Goal: Task Accomplishment & Management: Manage account settings

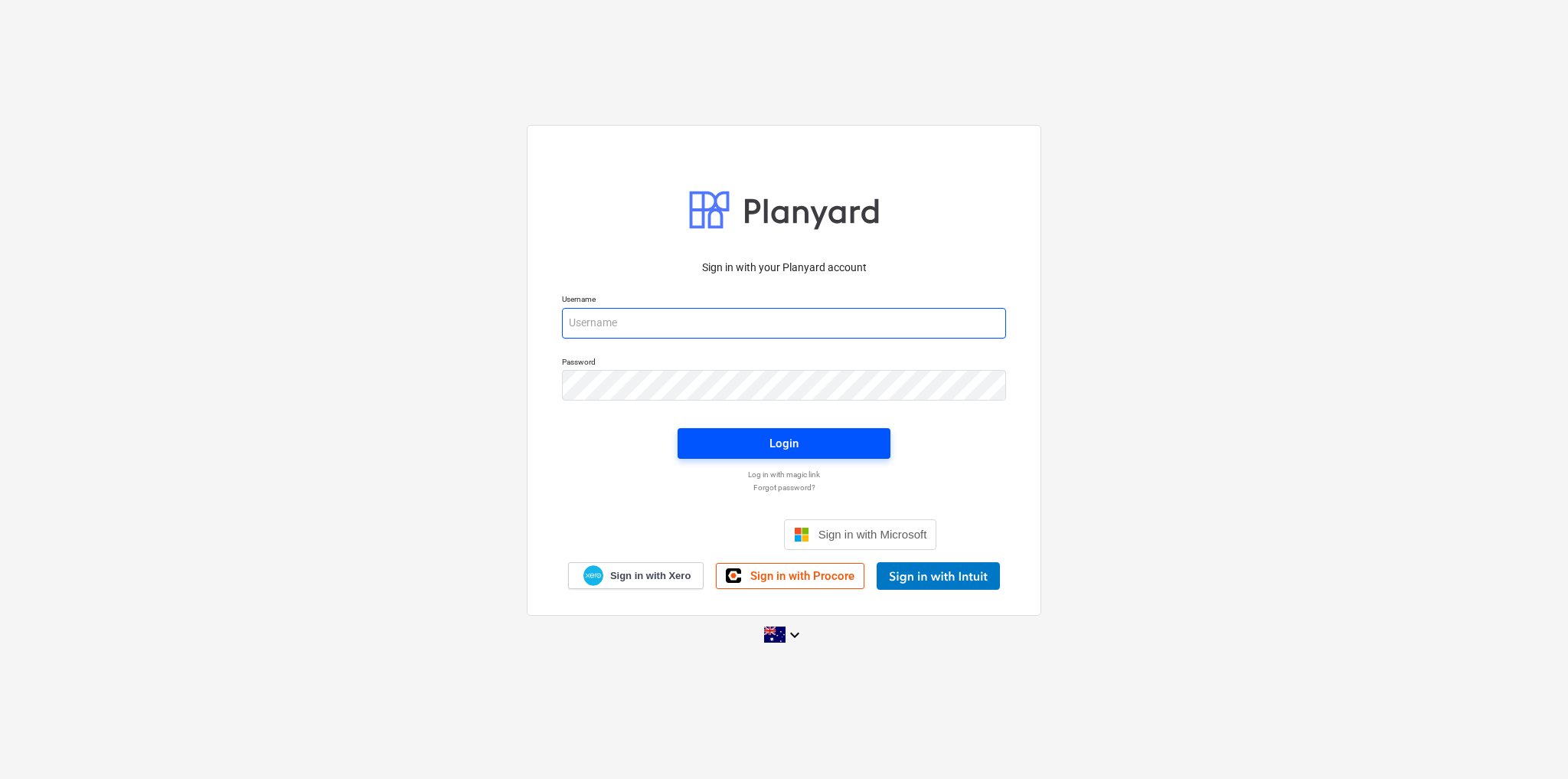
type input "[PERSON_NAME][EMAIL_ADDRESS][DOMAIN_NAME]"
click at [784, 389] on span "Login" at bounding box center [784, 444] width 177 height 20
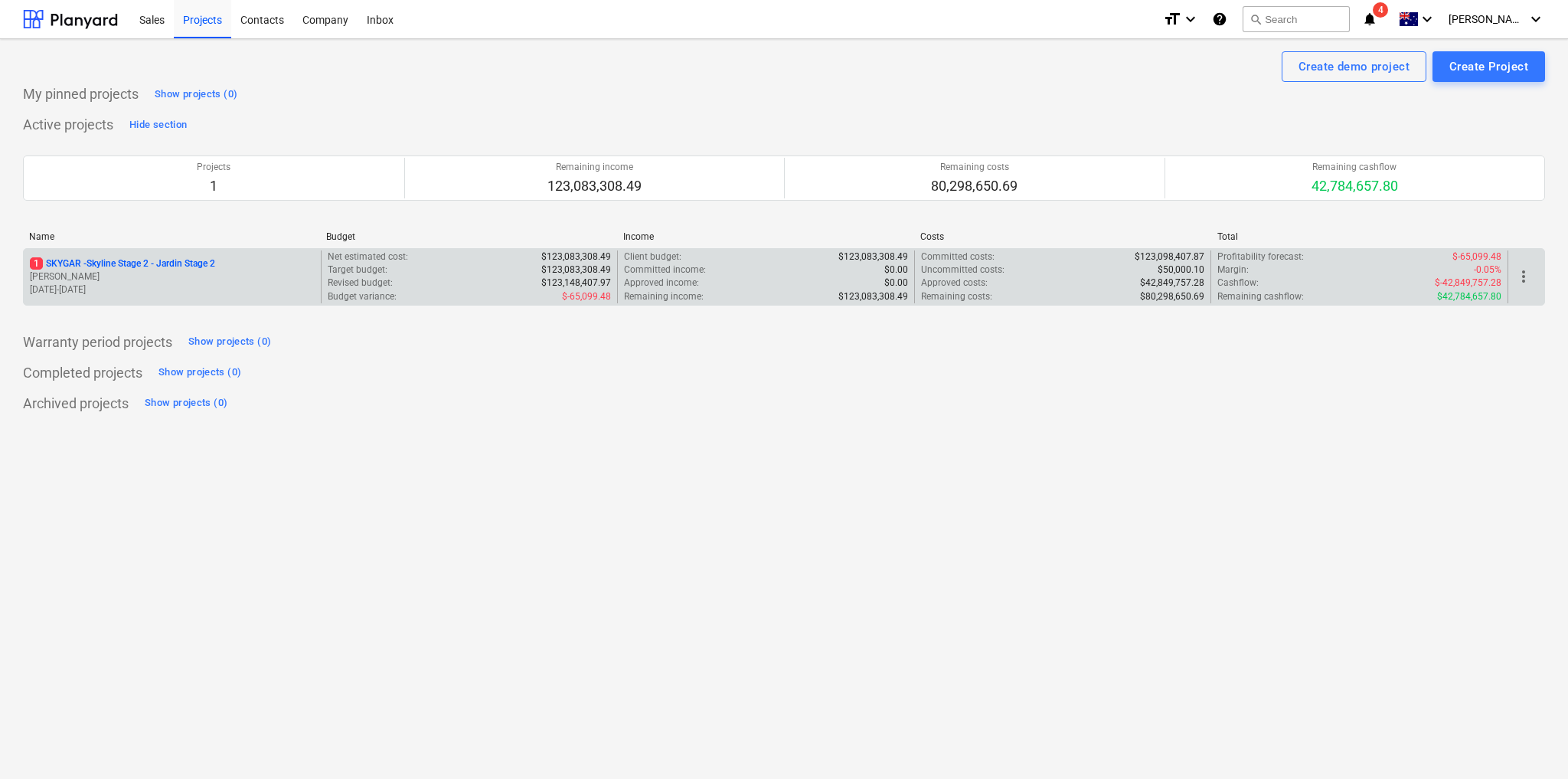
click at [150, 263] on p "1 SKYGAR - Skyline Stage 2 - Jardin Stage 2" at bounding box center [123, 263] width 185 height 13
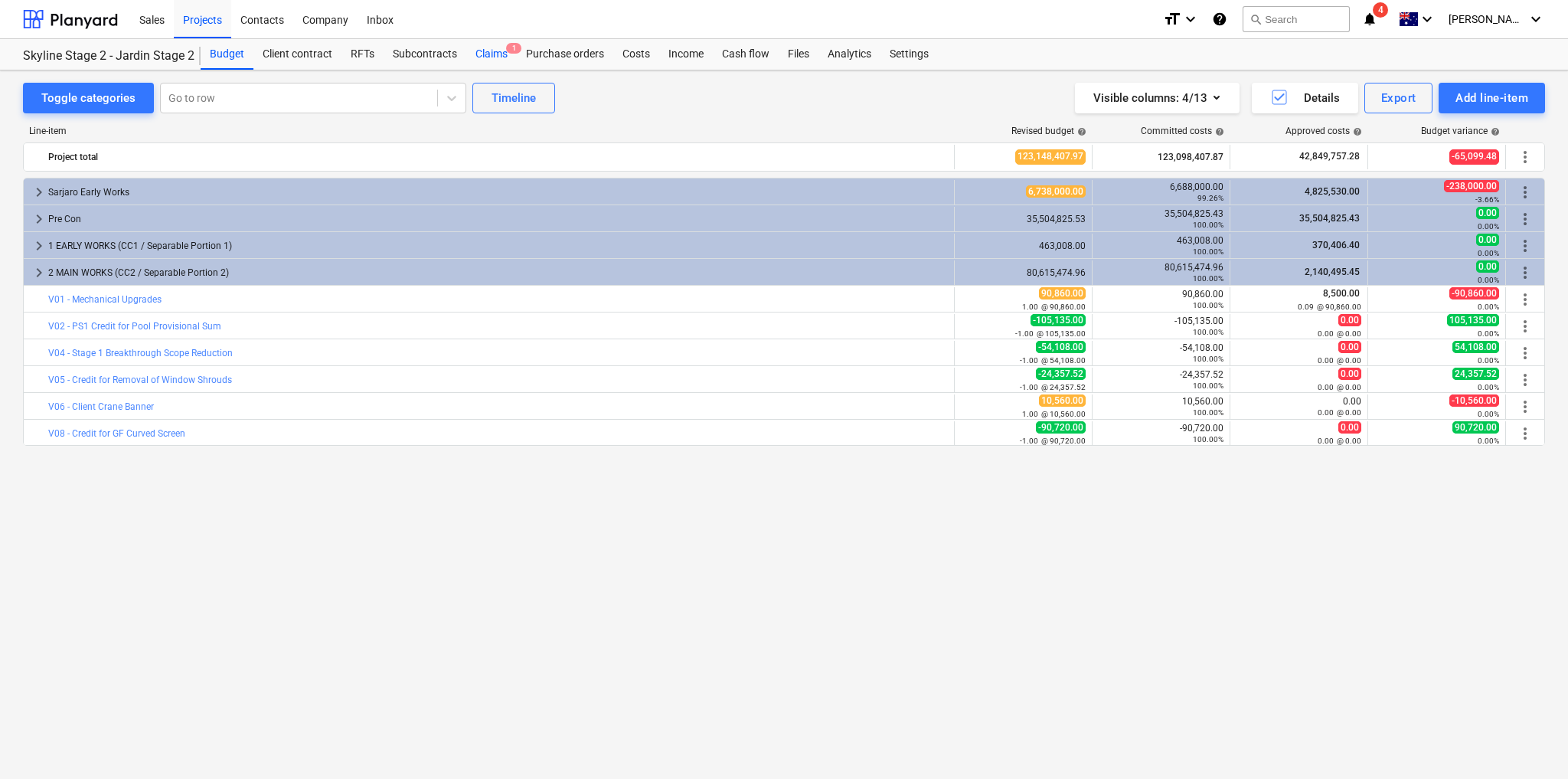
click at [469, 57] on div "Claims 1" at bounding box center [492, 54] width 50 height 30
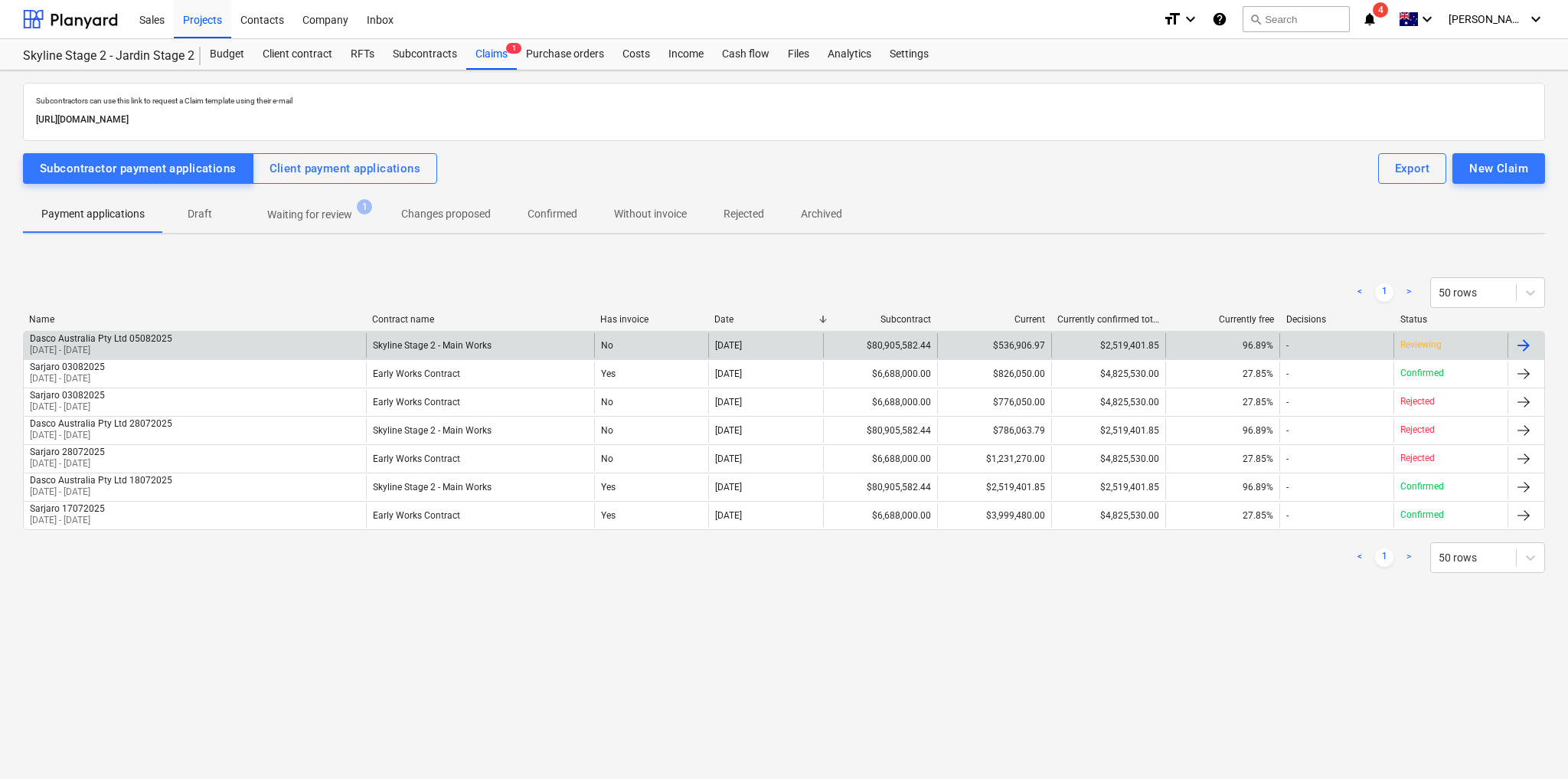
click at [784, 348] on div "Reviewing" at bounding box center [1451, 345] width 114 height 24
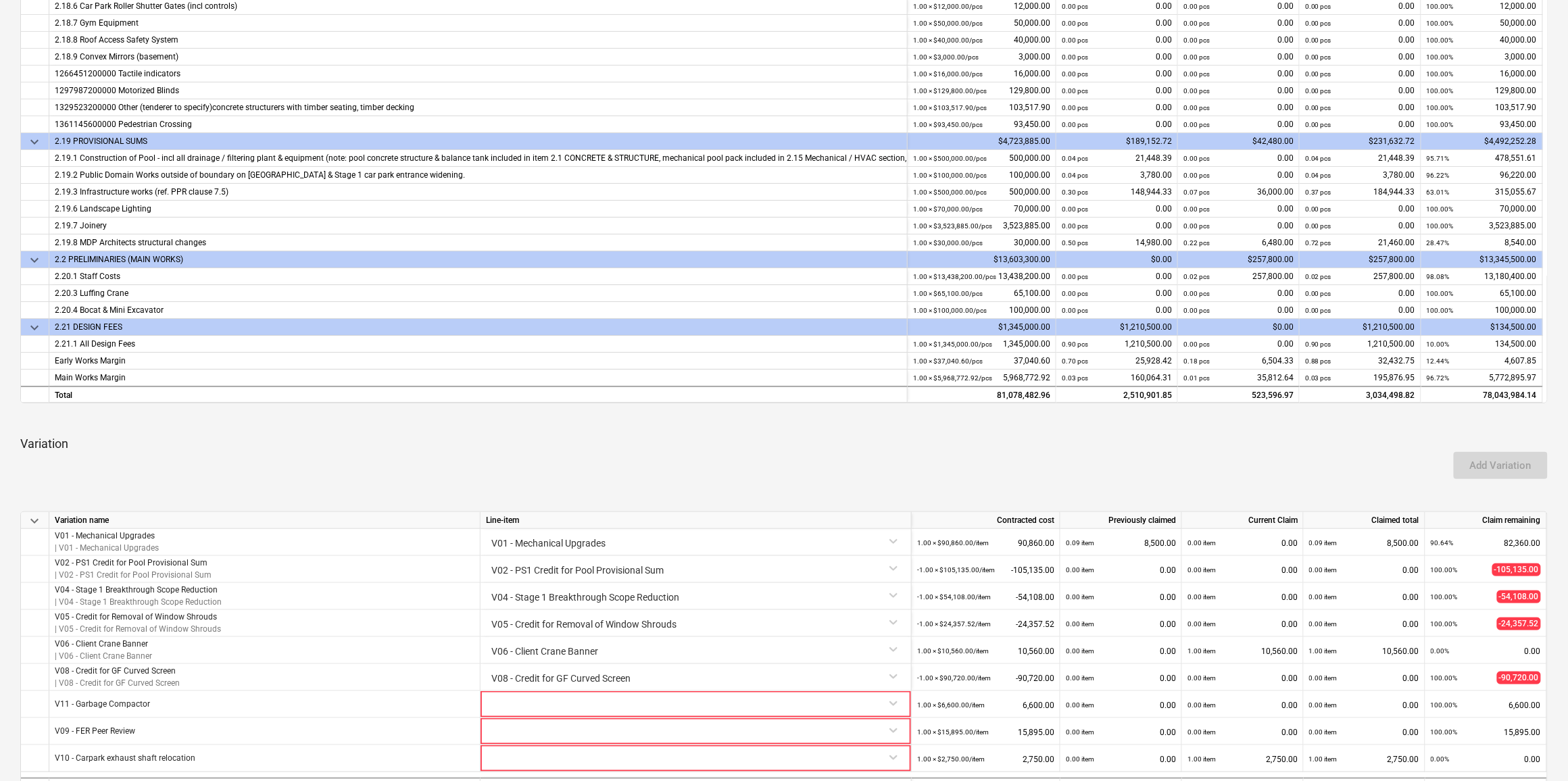
scroll to position [711, 0]
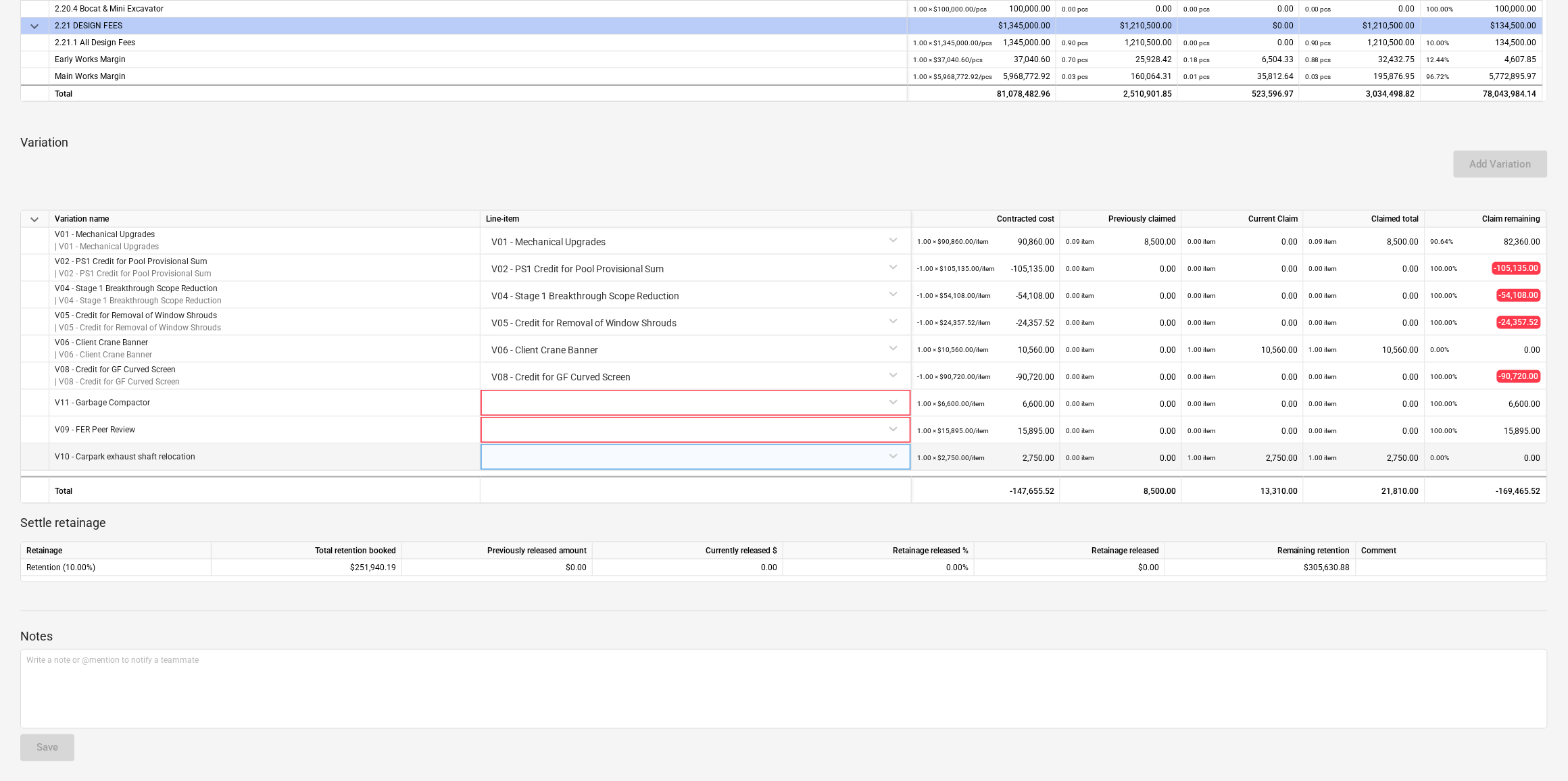
click at [692, 343] on div at bounding box center [696, 455] width 420 height 24
type input "V10 - Carpark Exhaust Shaft Relocation"
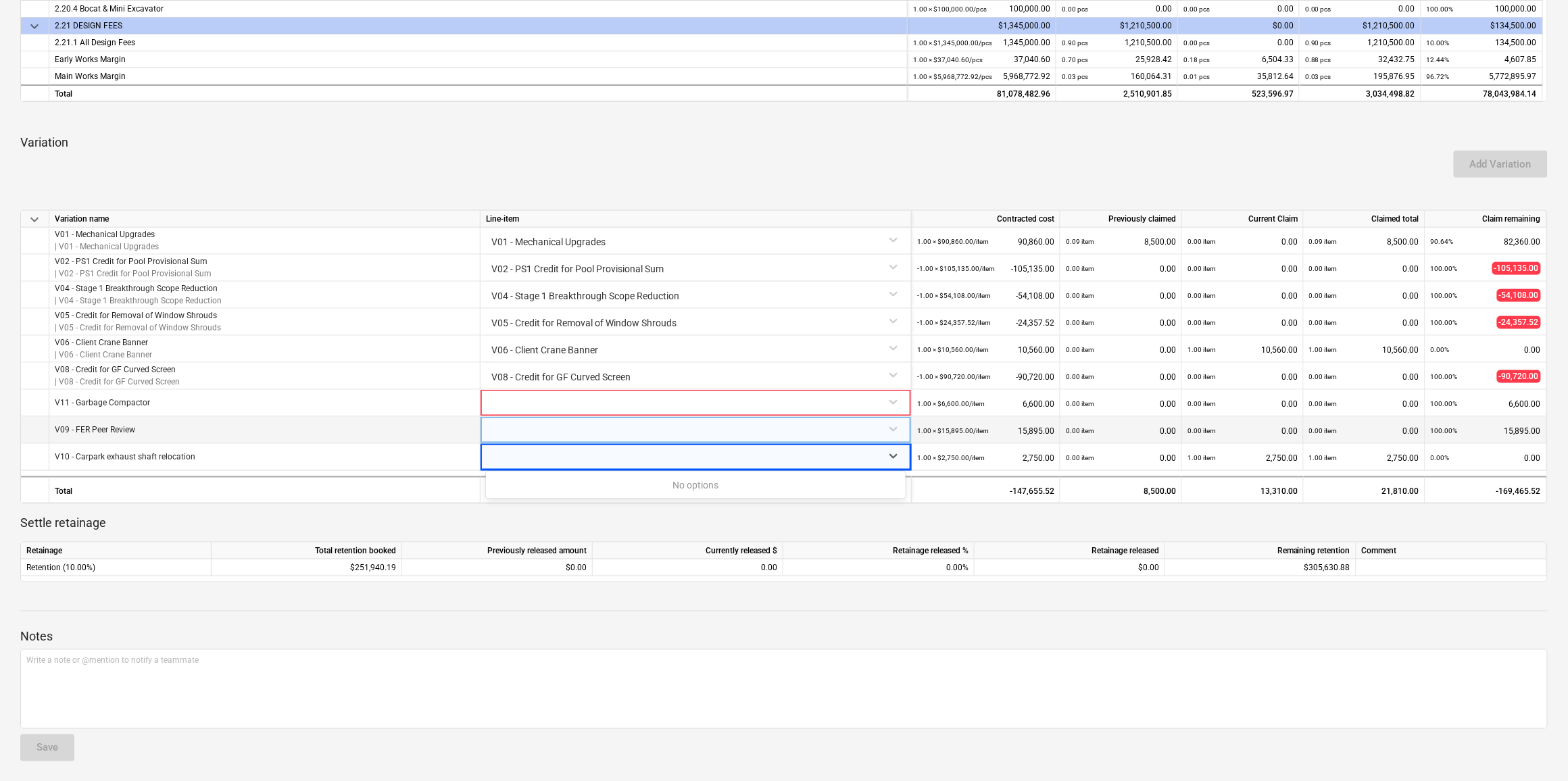
click at [692, 343] on div at bounding box center [696, 429] width 420 height 24
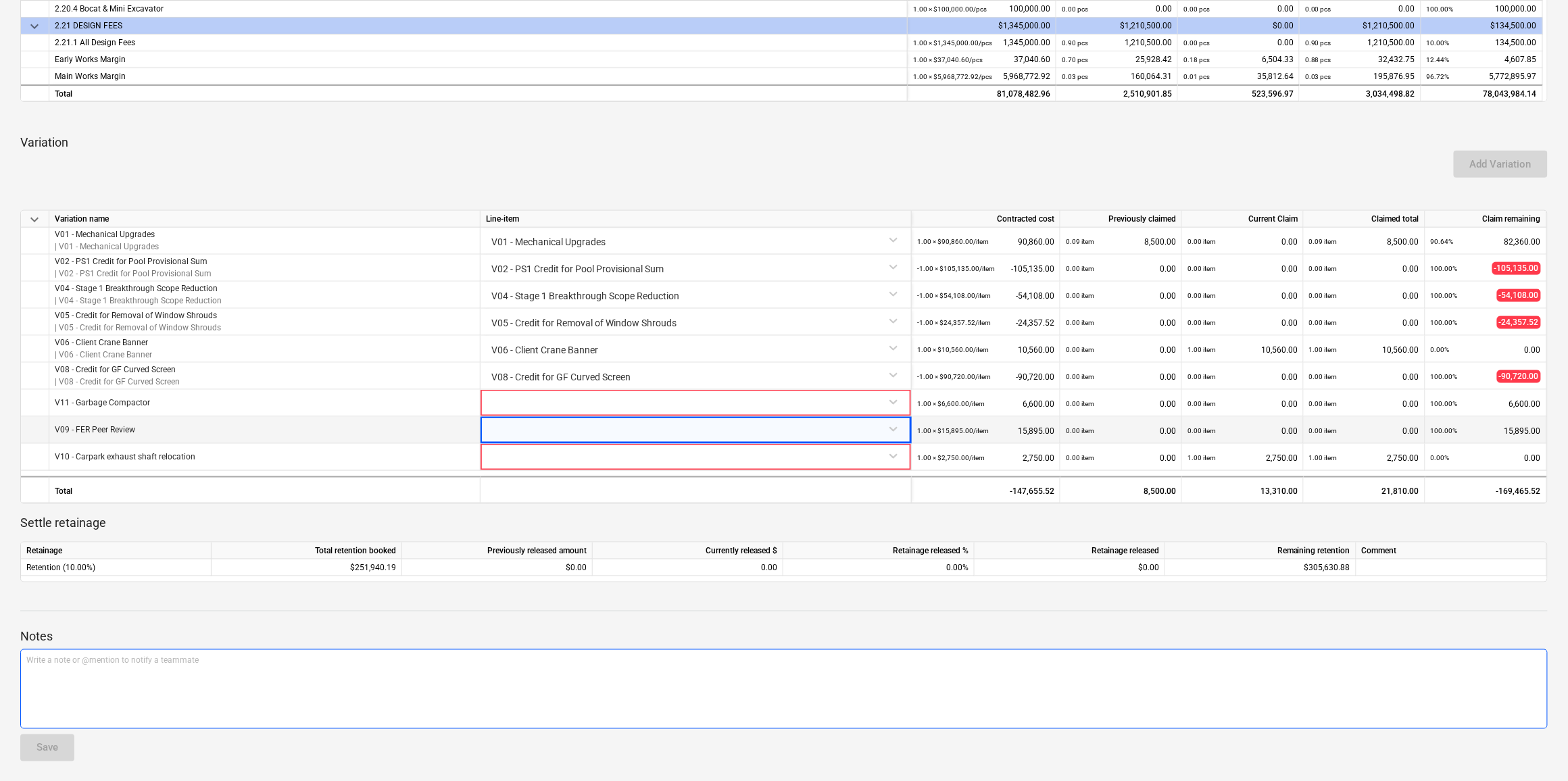
click at [692, 343] on div "Write a note or @mention to notify a teammate [PERSON_NAME]" at bounding box center [784, 688] width 1528 height 79
click at [692, 343] on div at bounding box center [696, 455] width 420 height 24
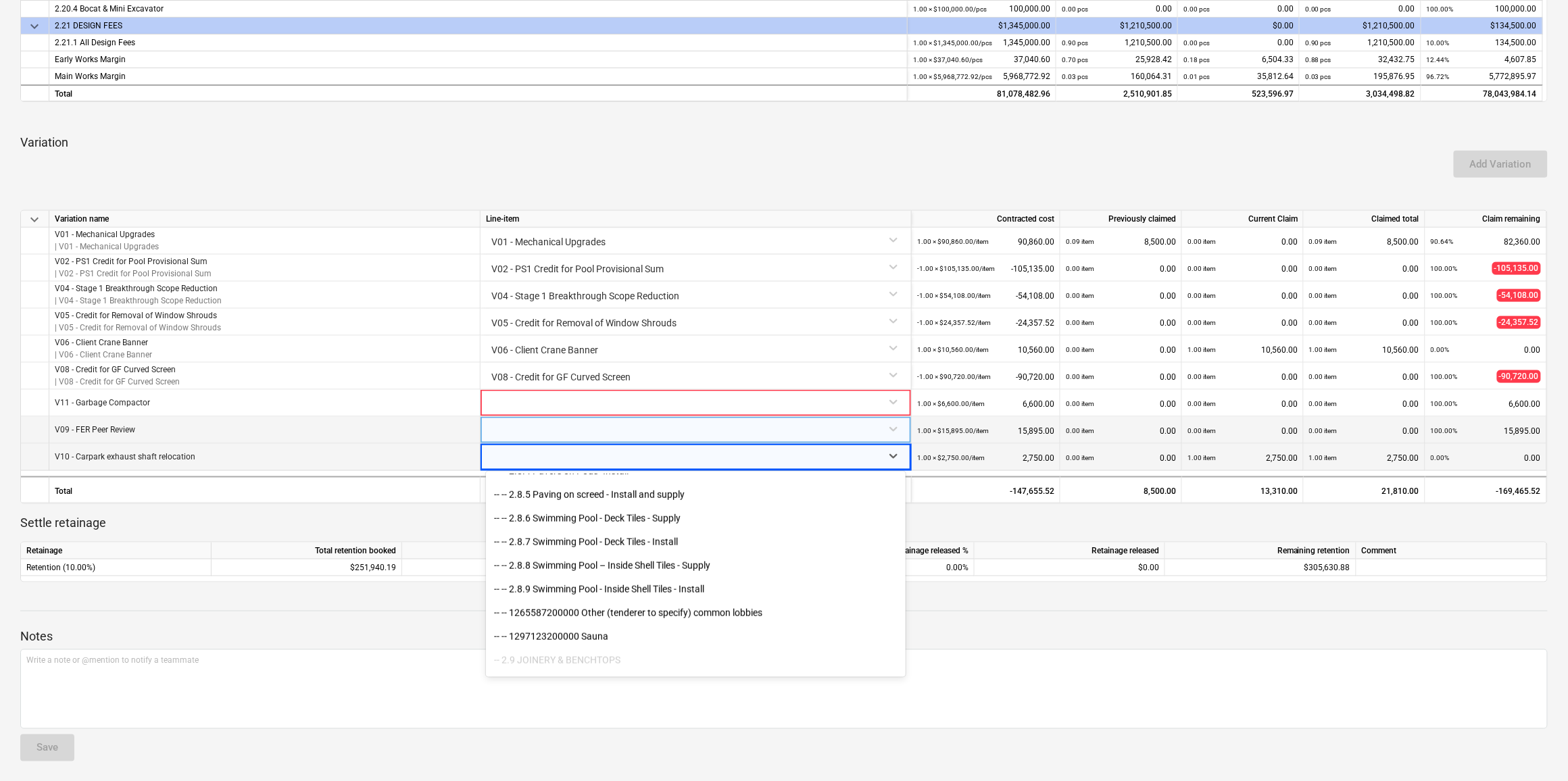
scroll to position [3377, 0]
click at [692, 343] on div "-- 2.9 JOINERY & BENCHTOPS" at bounding box center [696, 630] width 420 height 22
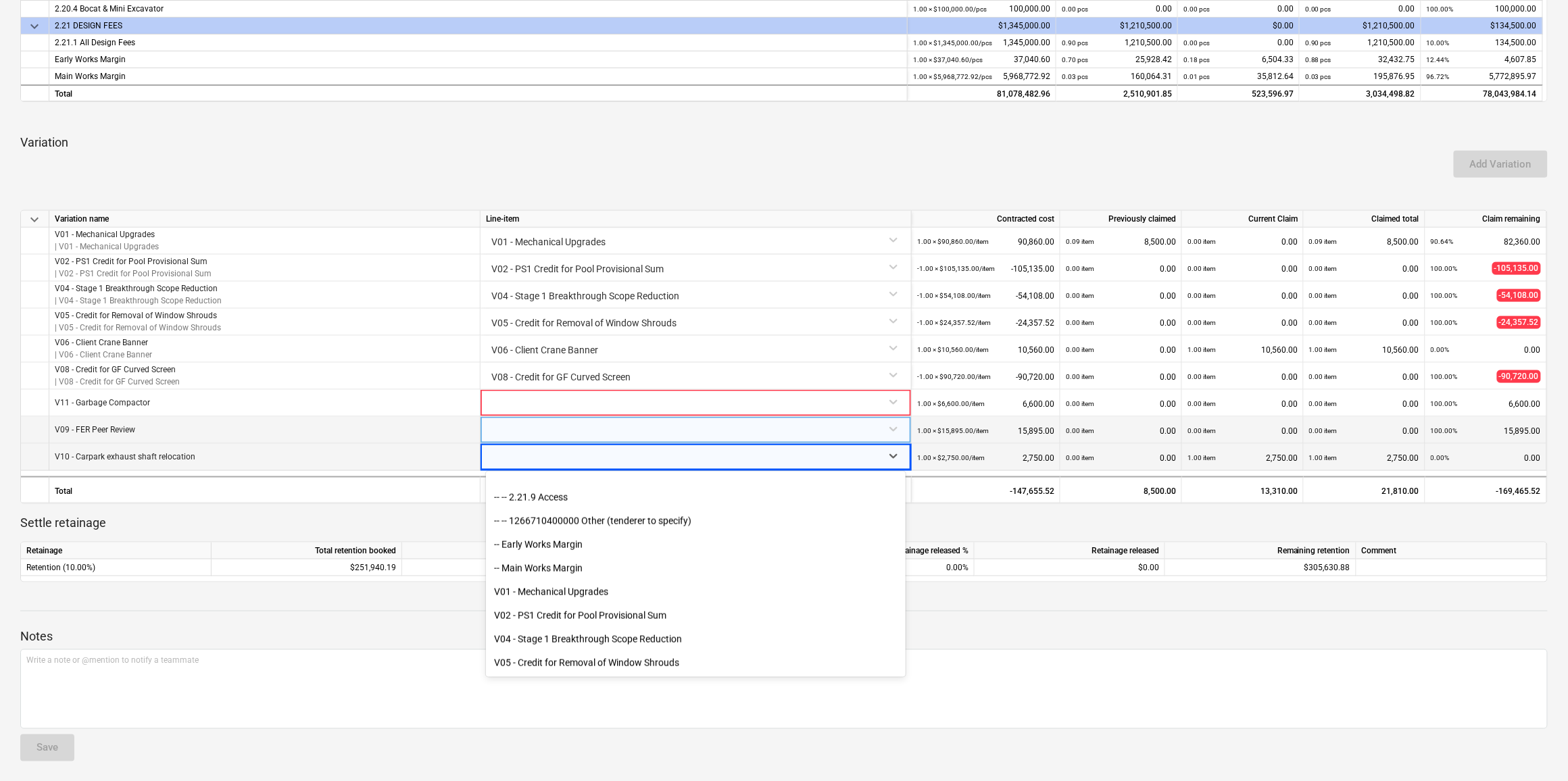
scroll to position [6158, 0]
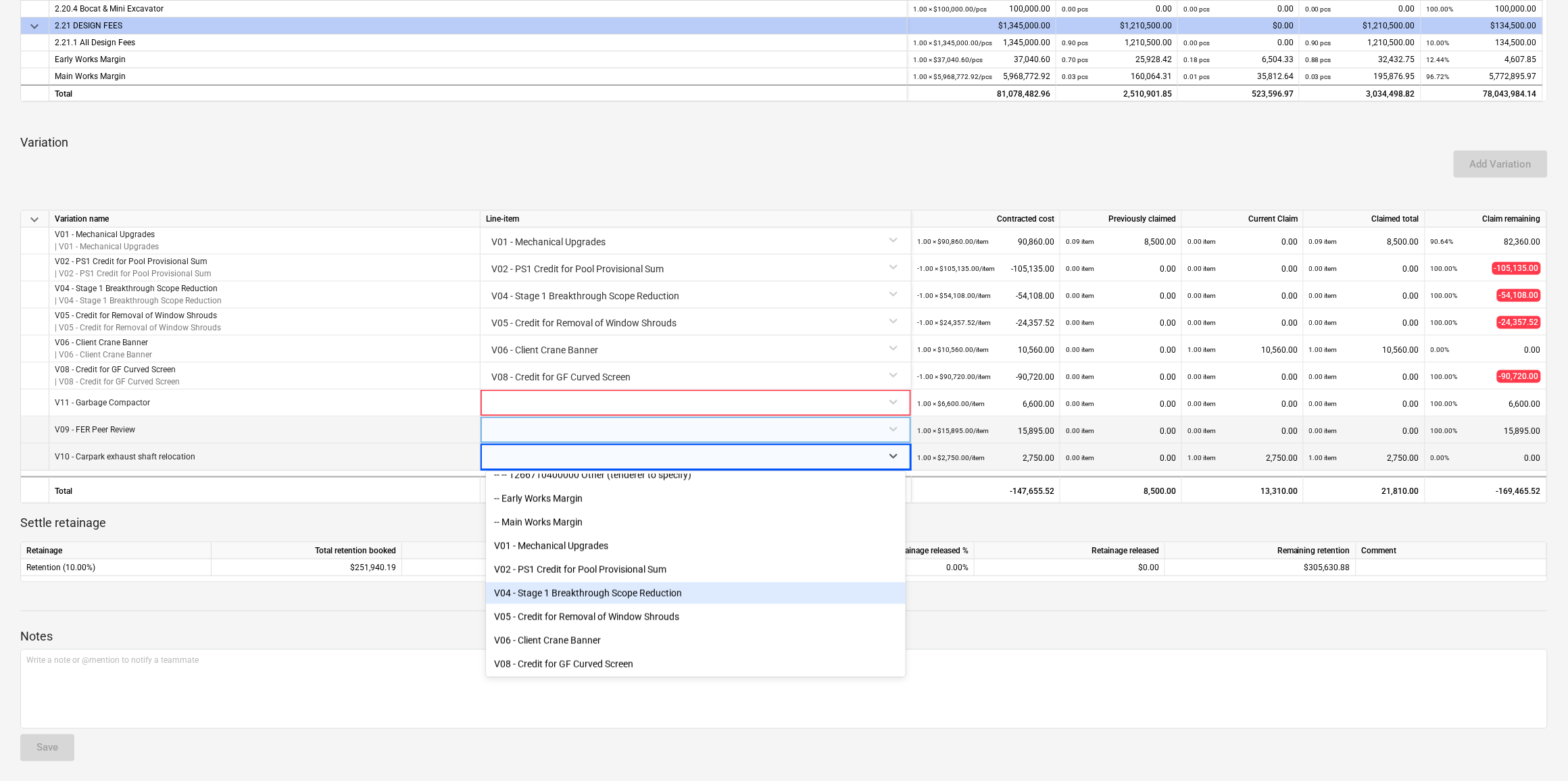
click at [405, 343] on p "Notes" at bounding box center [784, 637] width 1528 height 16
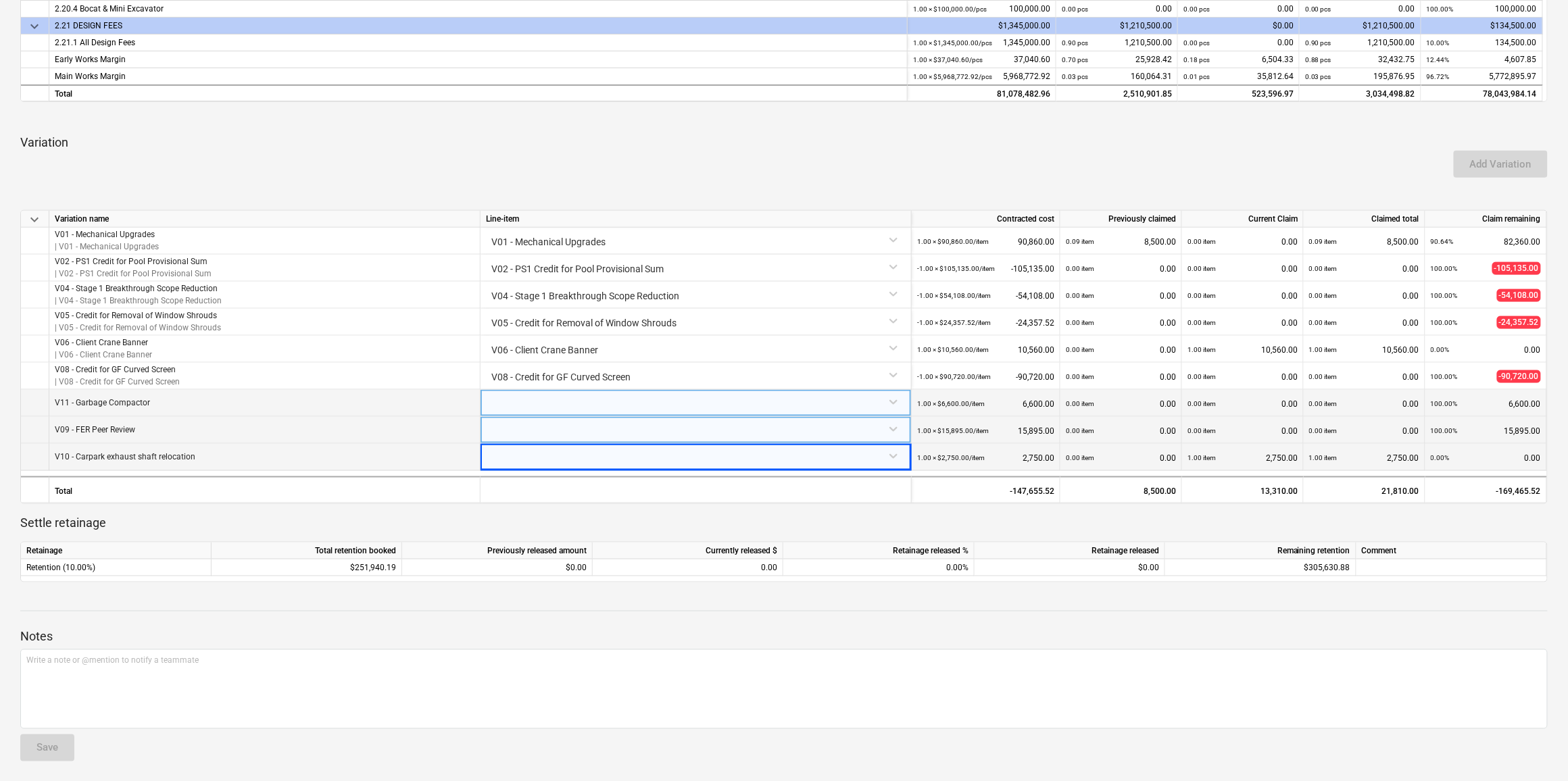
click at [528, 343] on div at bounding box center [696, 402] width 420 height 24
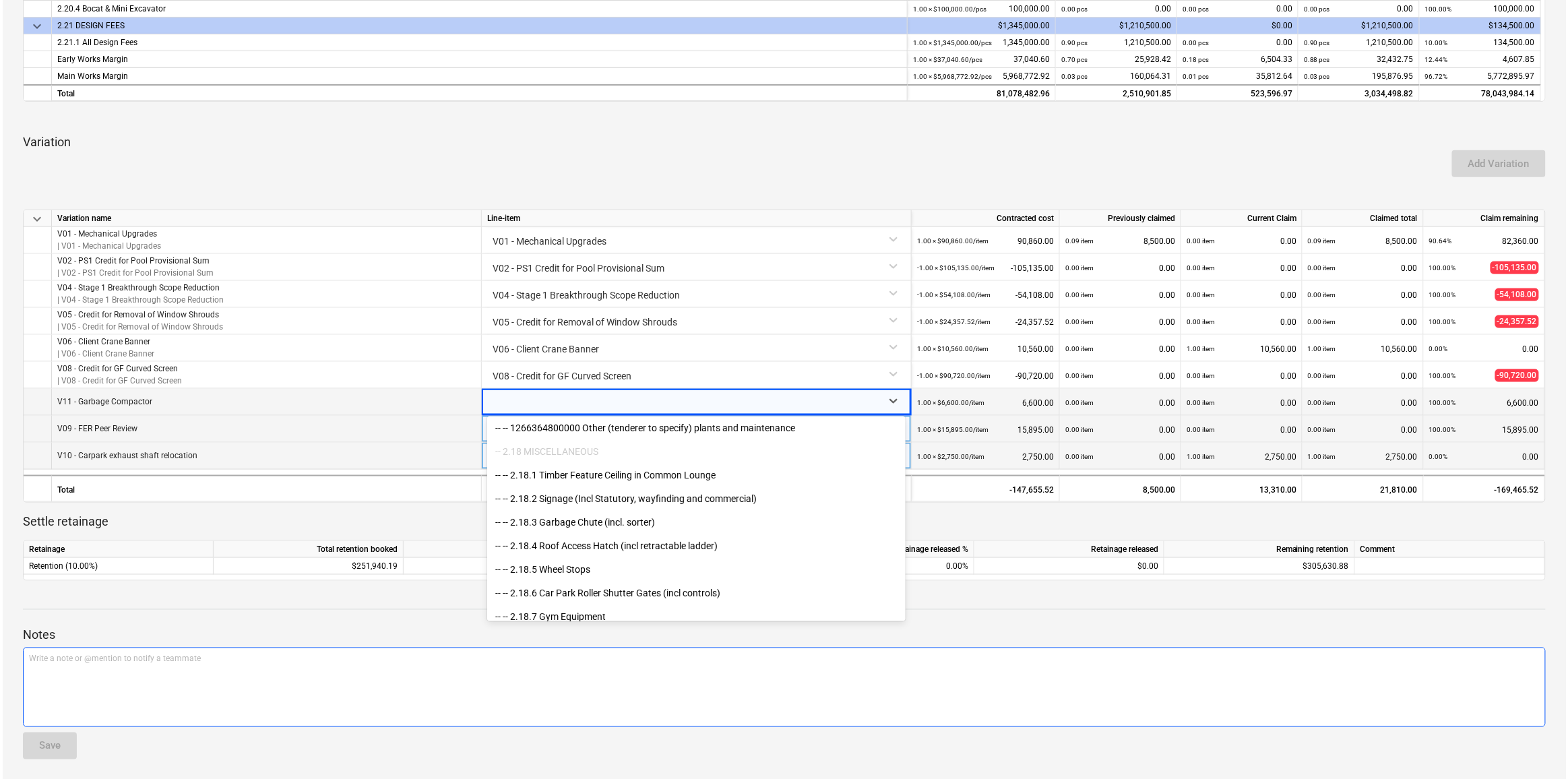
scroll to position [6038, 0]
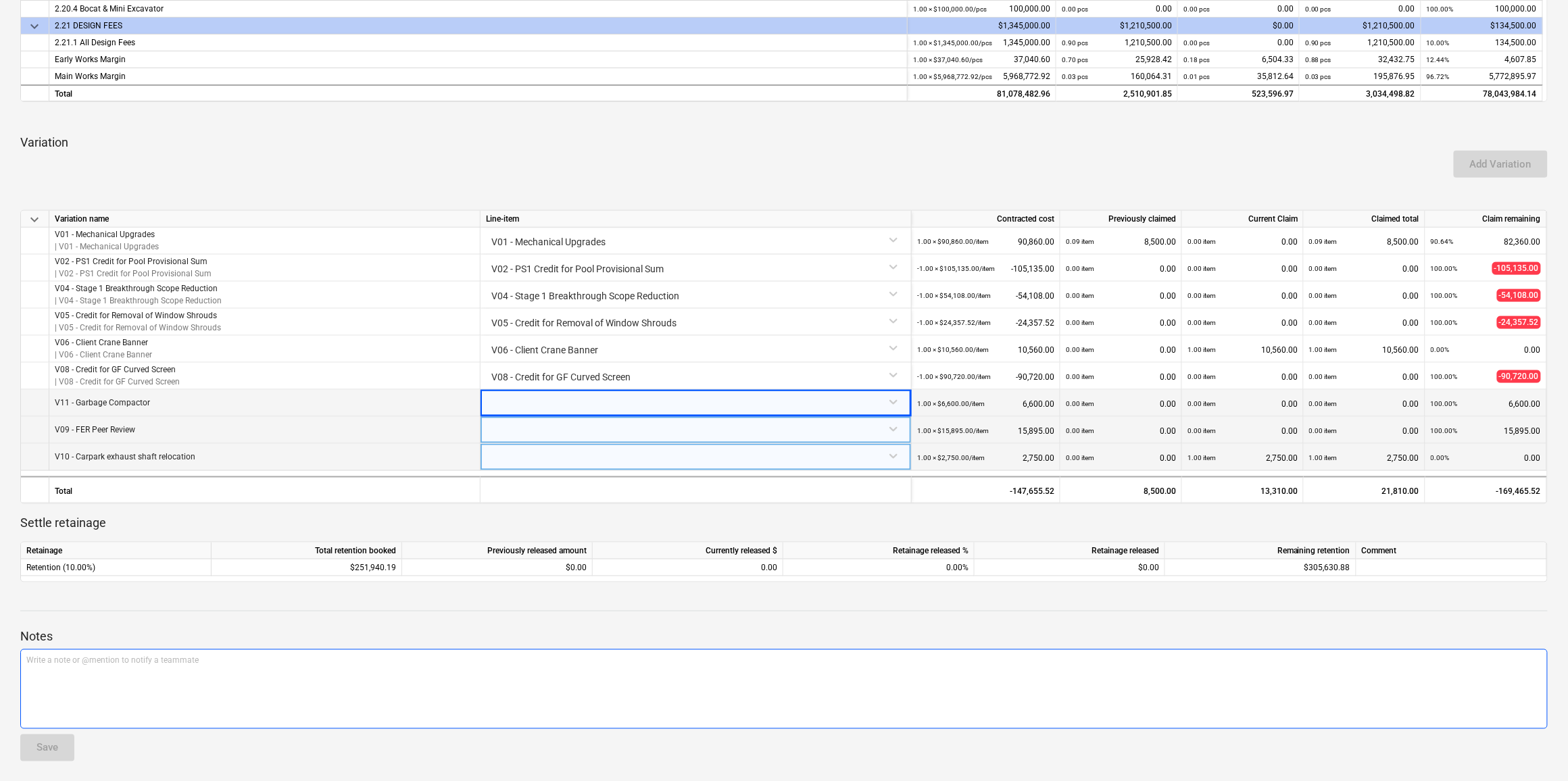
click at [692, 343] on p "Write a note or @mention to notify a teammate [PERSON_NAME]" at bounding box center [784, 661] width 1515 height 11
click at [682, 343] on div at bounding box center [696, 403] width 431 height 27
type input "V11 - Garbage Compactor"
click at [683, 343] on div at bounding box center [683, 403] width 384 height 27
click at [690, 343] on div at bounding box center [683, 403] width 384 height 27
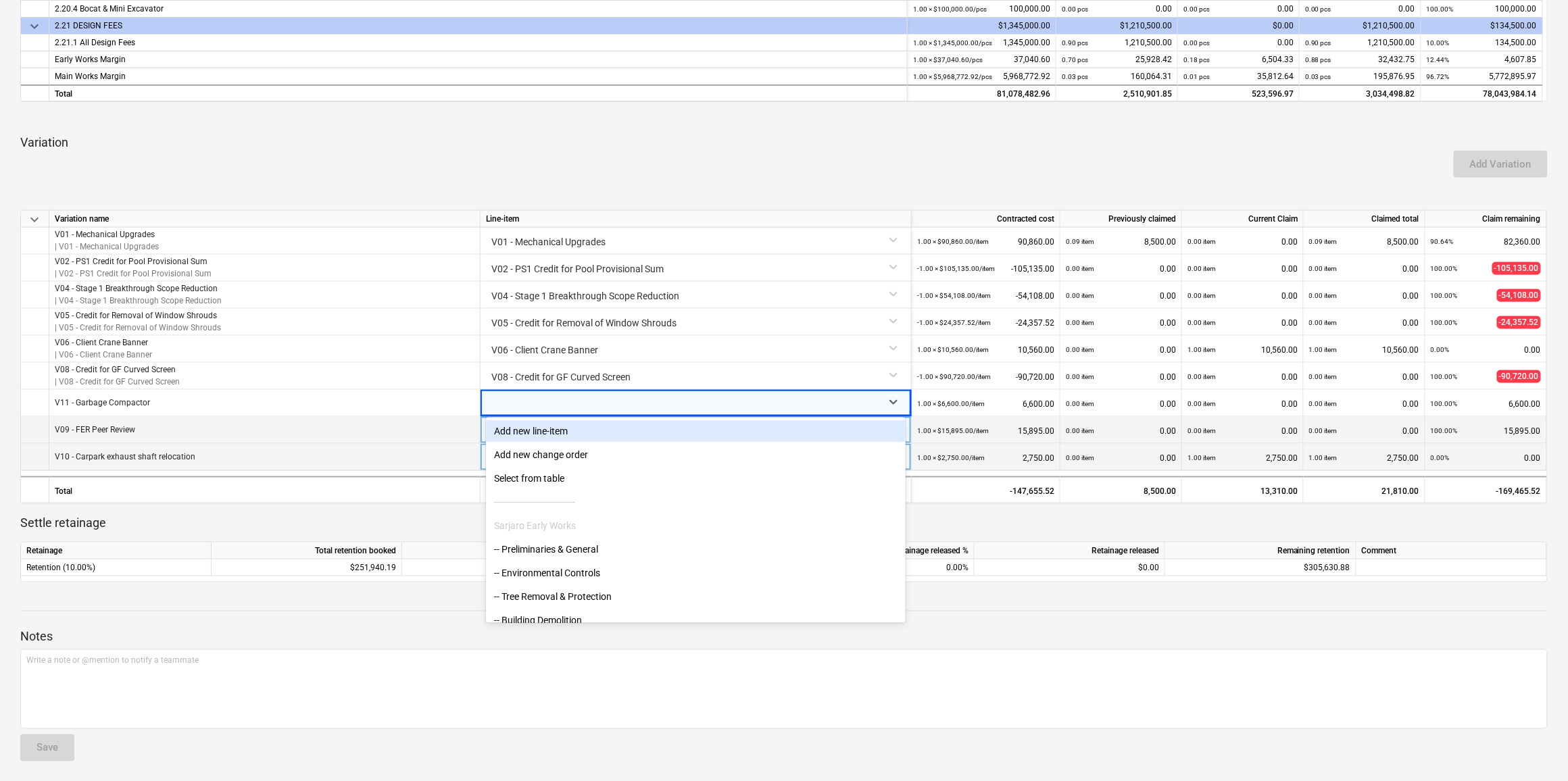
click at [692, 343] on div "Add new line-item" at bounding box center [696, 431] width 420 height 22
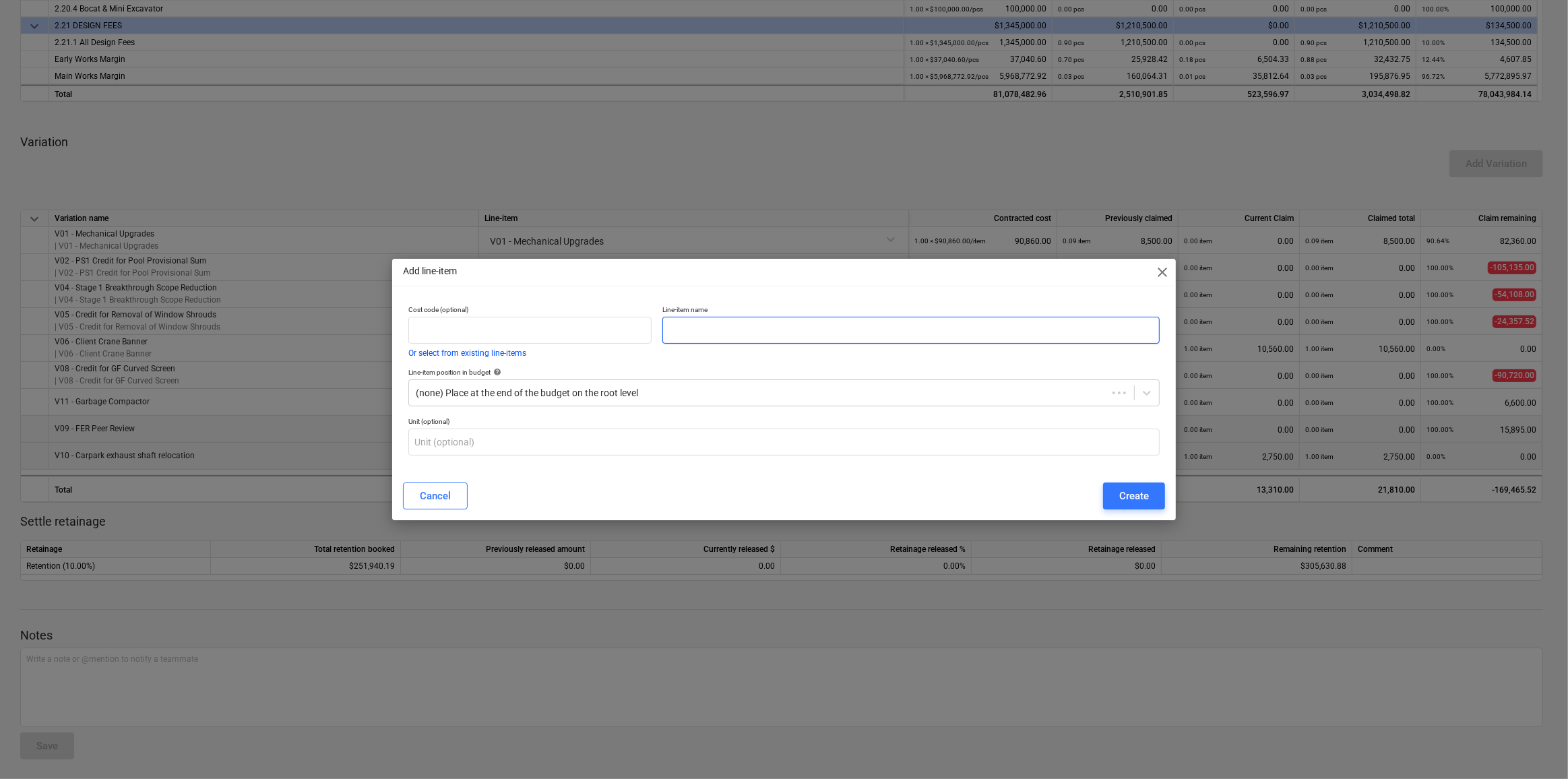
click at [685, 328] on input "text" at bounding box center [910, 330] width 497 height 27
type input "V11 - Garbage Compactor"
click at [689, 342] on div "Create" at bounding box center [1134, 496] width 30 height 18
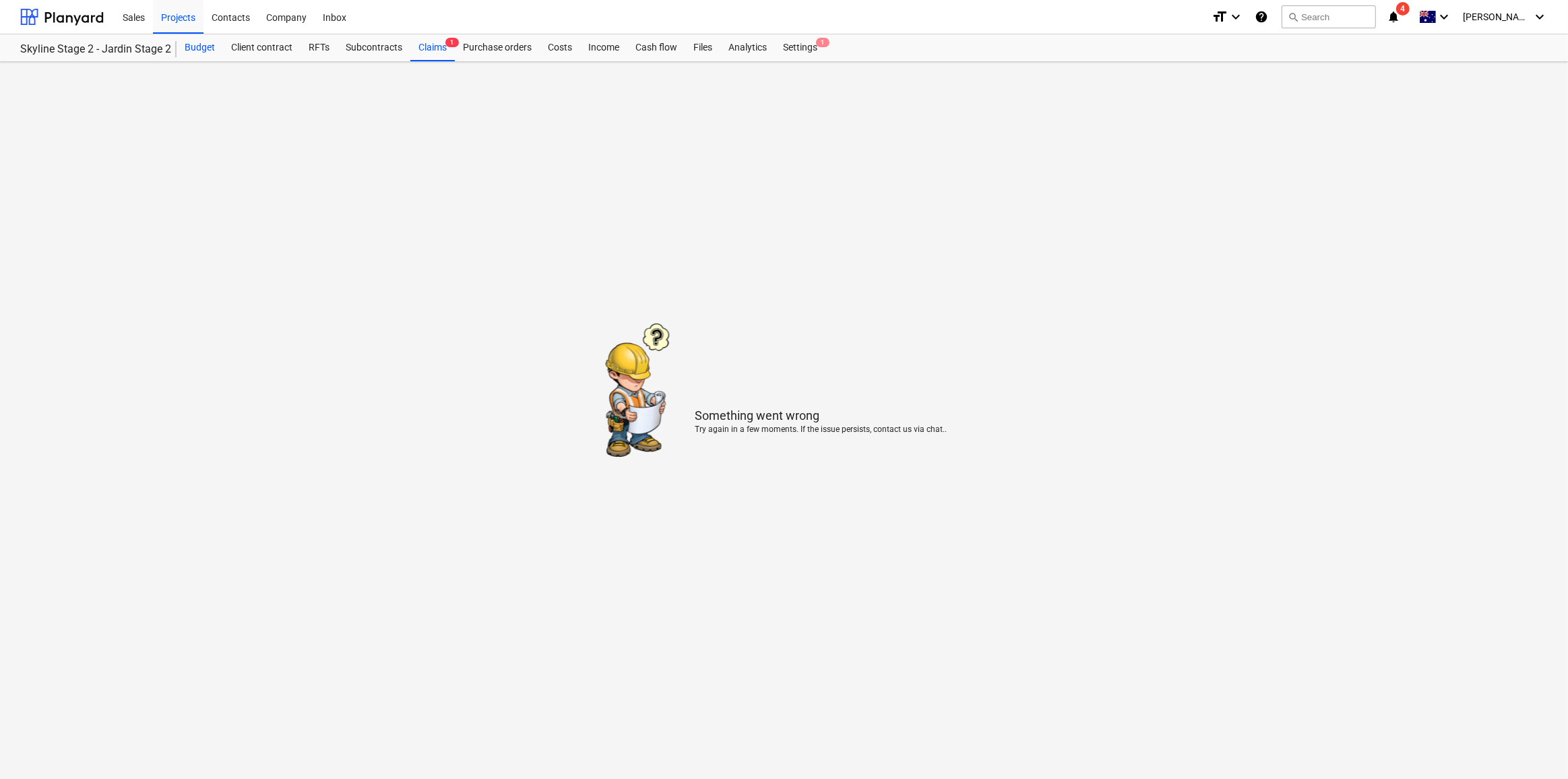
click at [214, 40] on div "Budget" at bounding box center [200, 47] width 47 height 27
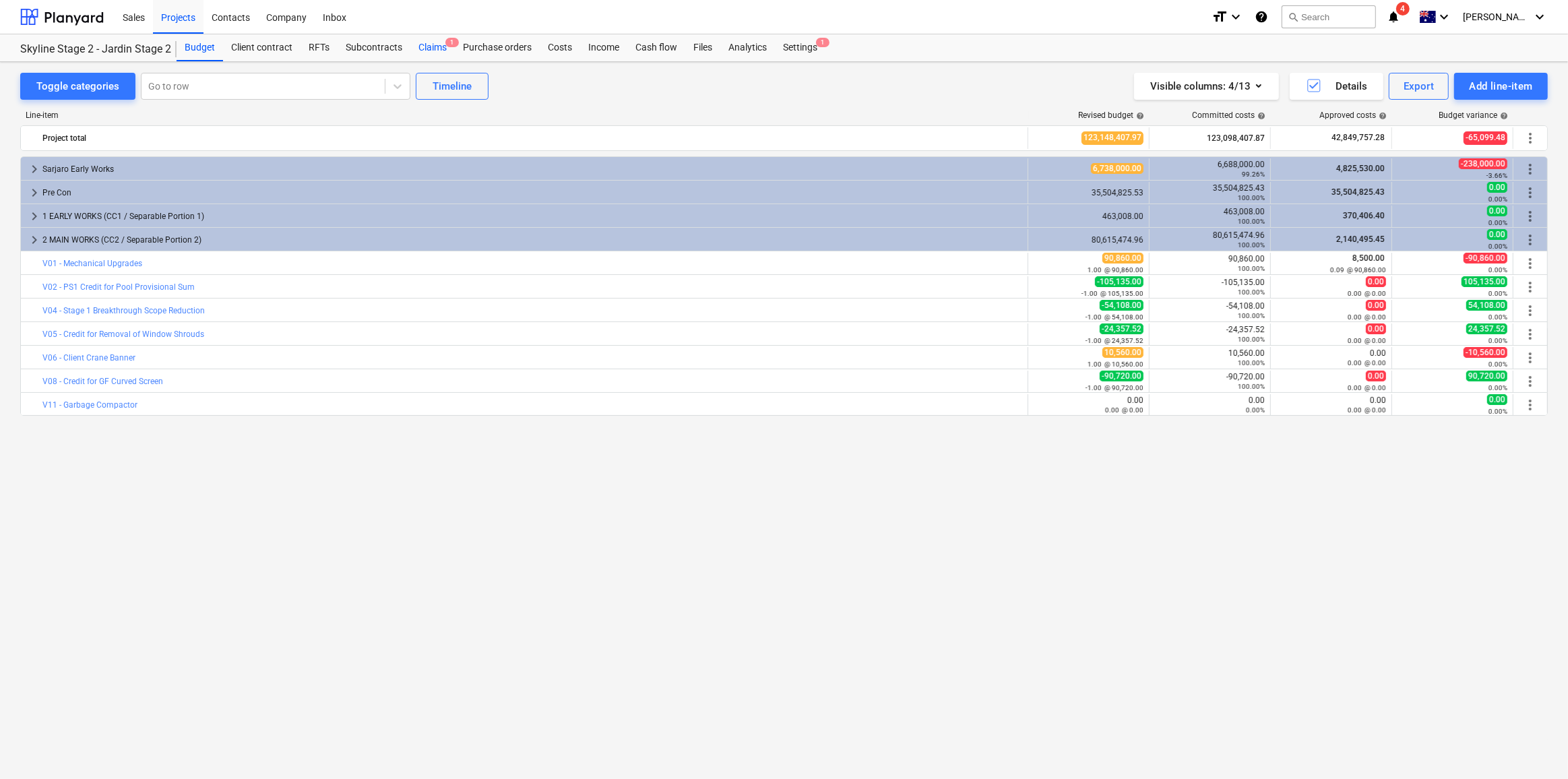
click at [443, 49] on div "Claims 1" at bounding box center [433, 47] width 44 height 27
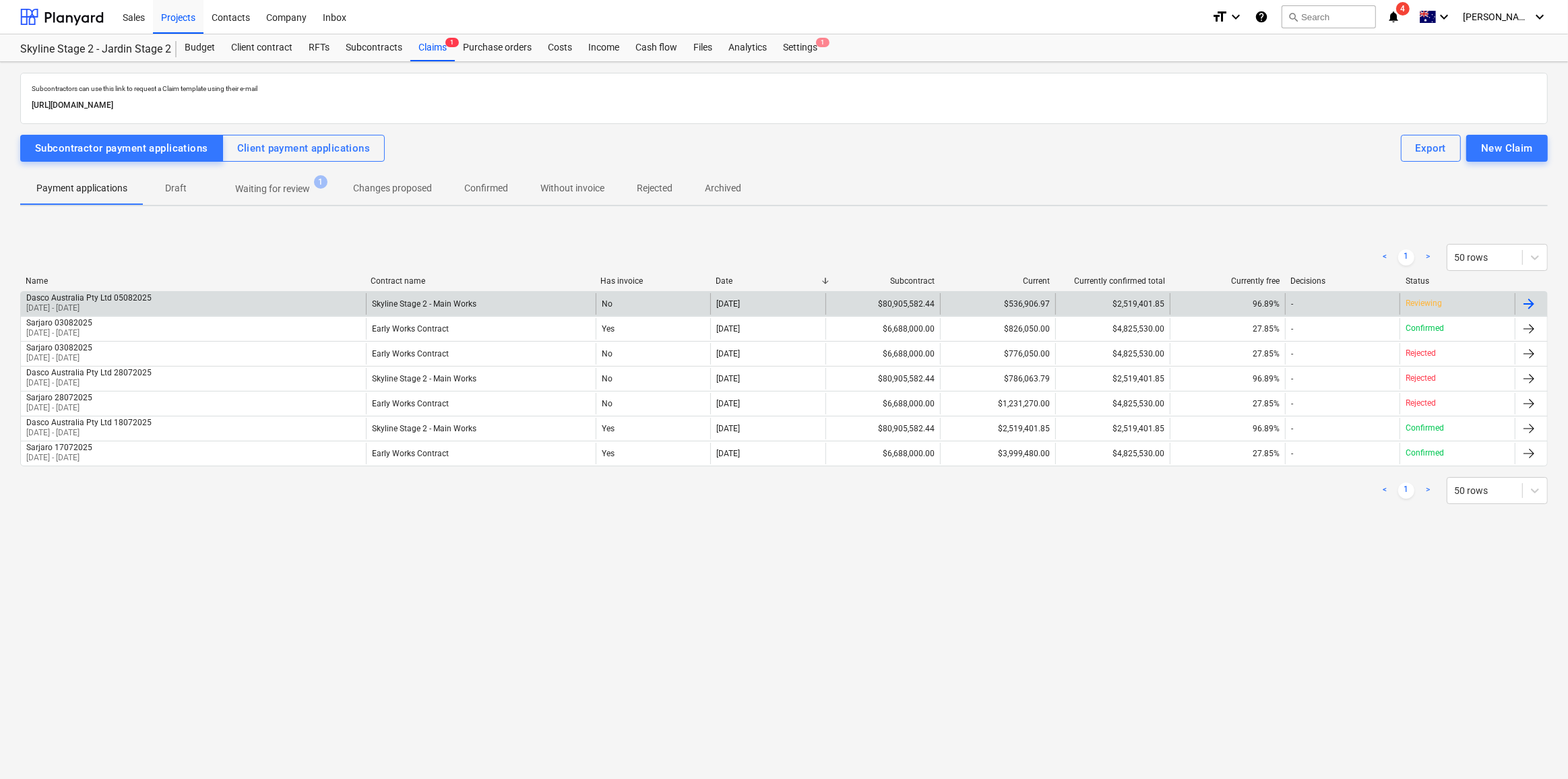
click at [689, 304] on p "Reviewing" at bounding box center [1423, 303] width 36 height 11
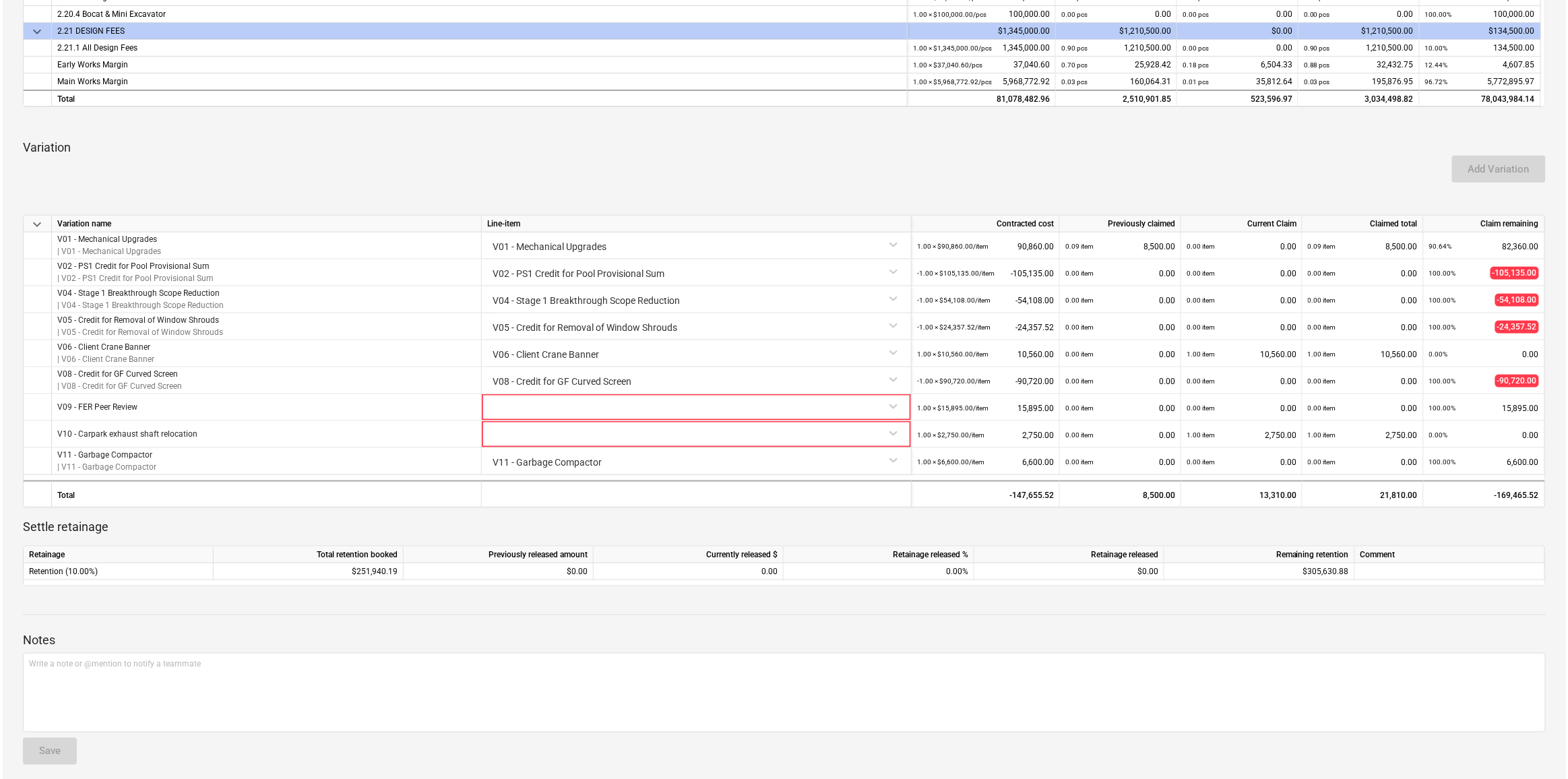
scroll to position [709, 0]
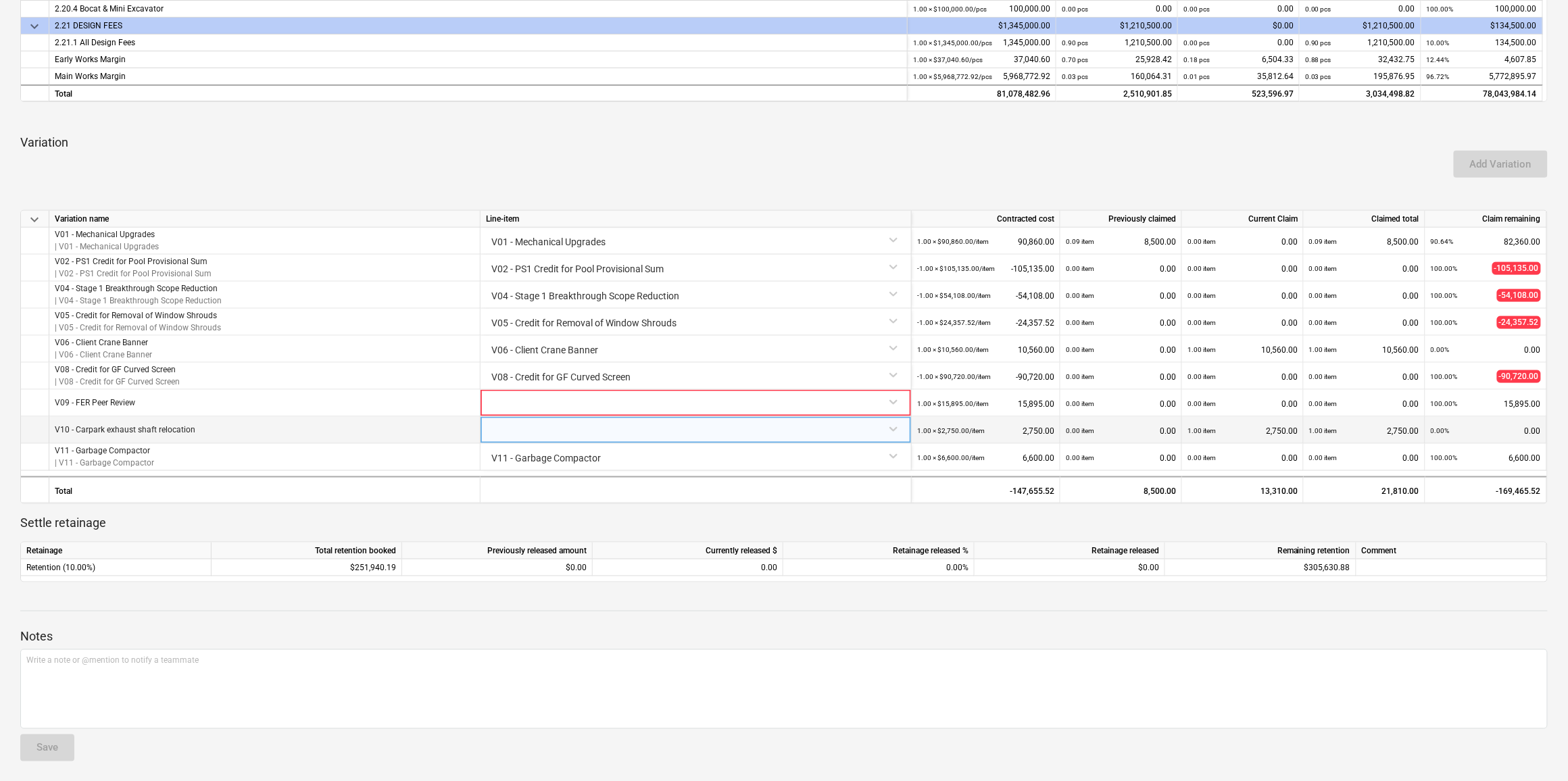
click at [518, 343] on div at bounding box center [696, 429] width 420 height 24
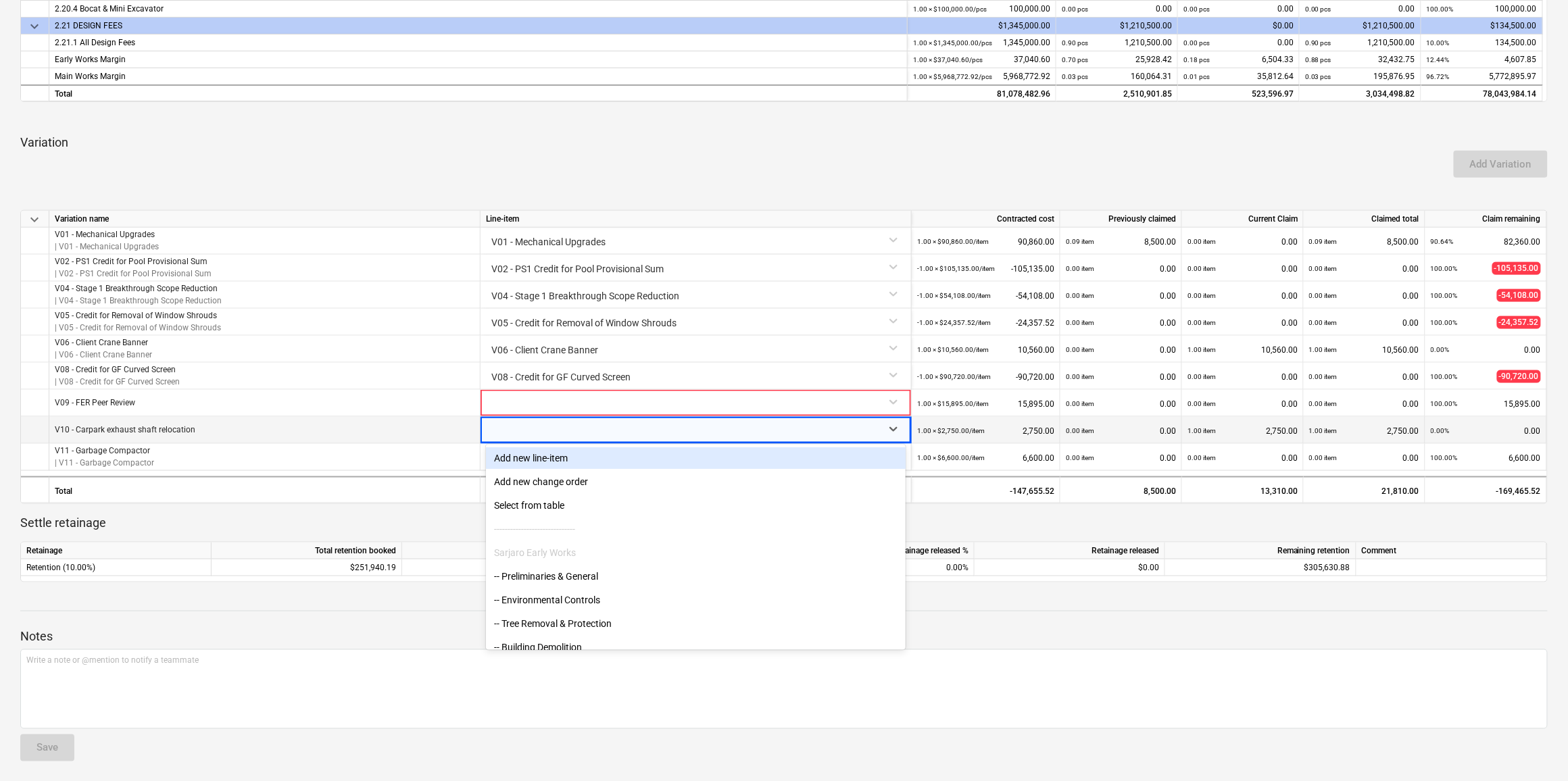
click at [526, 343] on div "Add new line-item" at bounding box center [696, 458] width 420 height 22
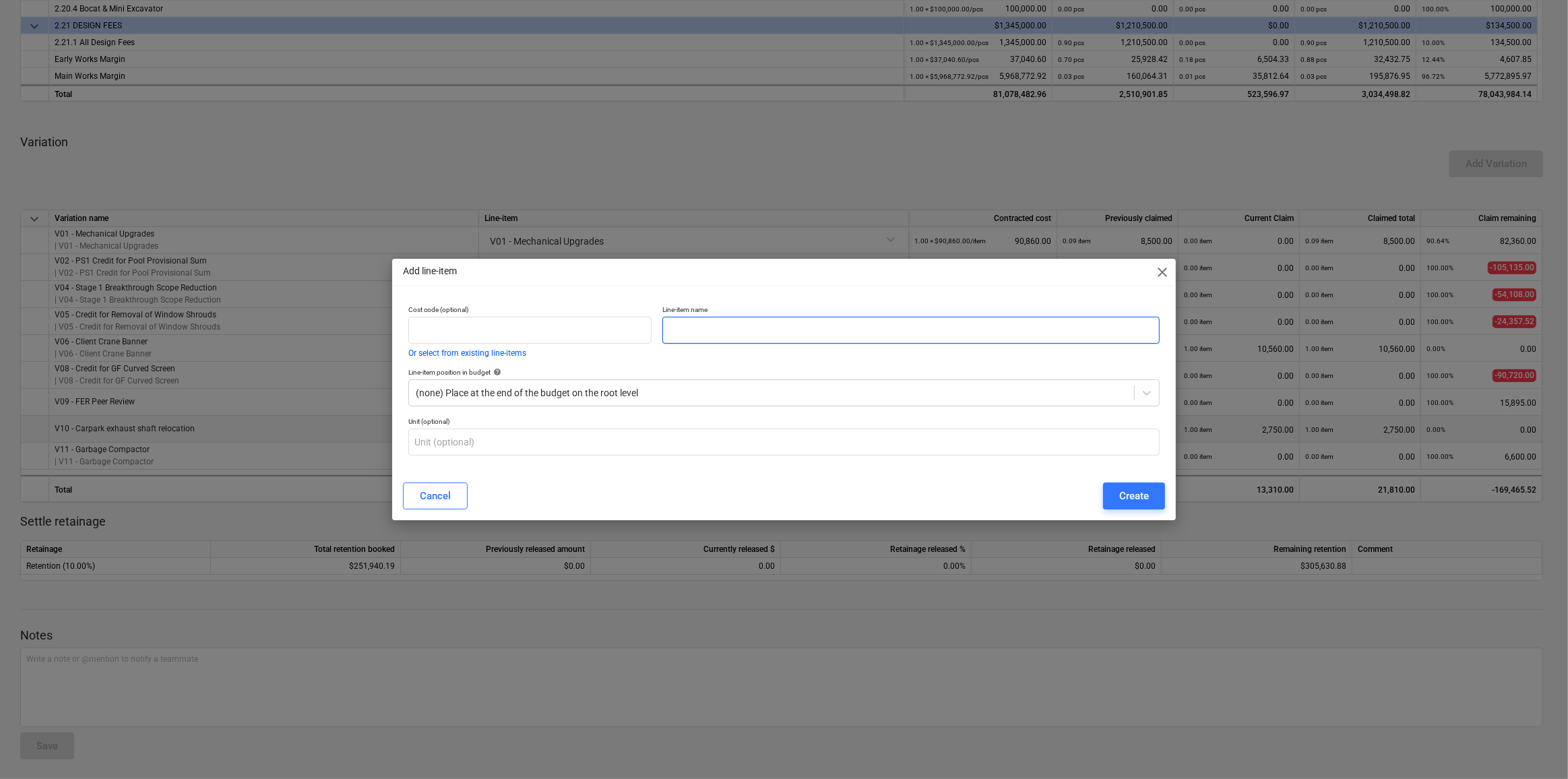
click at [689, 337] on input "text" at bounding box center [910, 330] width 497 height 27
type input "V10 - Carpark Exhaust Shaft Relocation"
click at [689, 342] on div "Create" at bounding box center [1134, 496] width 30 height 18
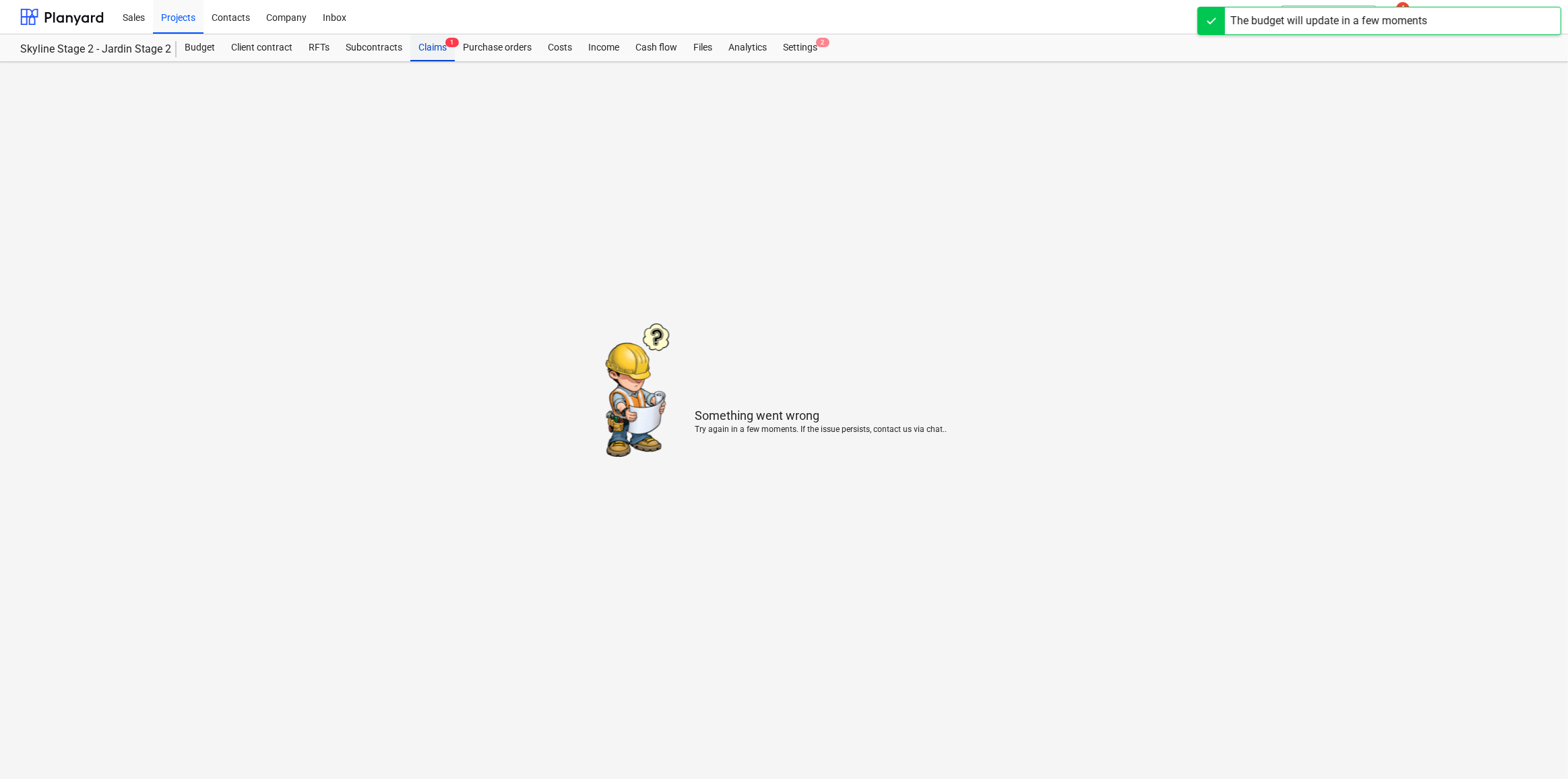
click at [425, 51] on div "Claims 1" at bounding box center [433, 47] width 44 height 27
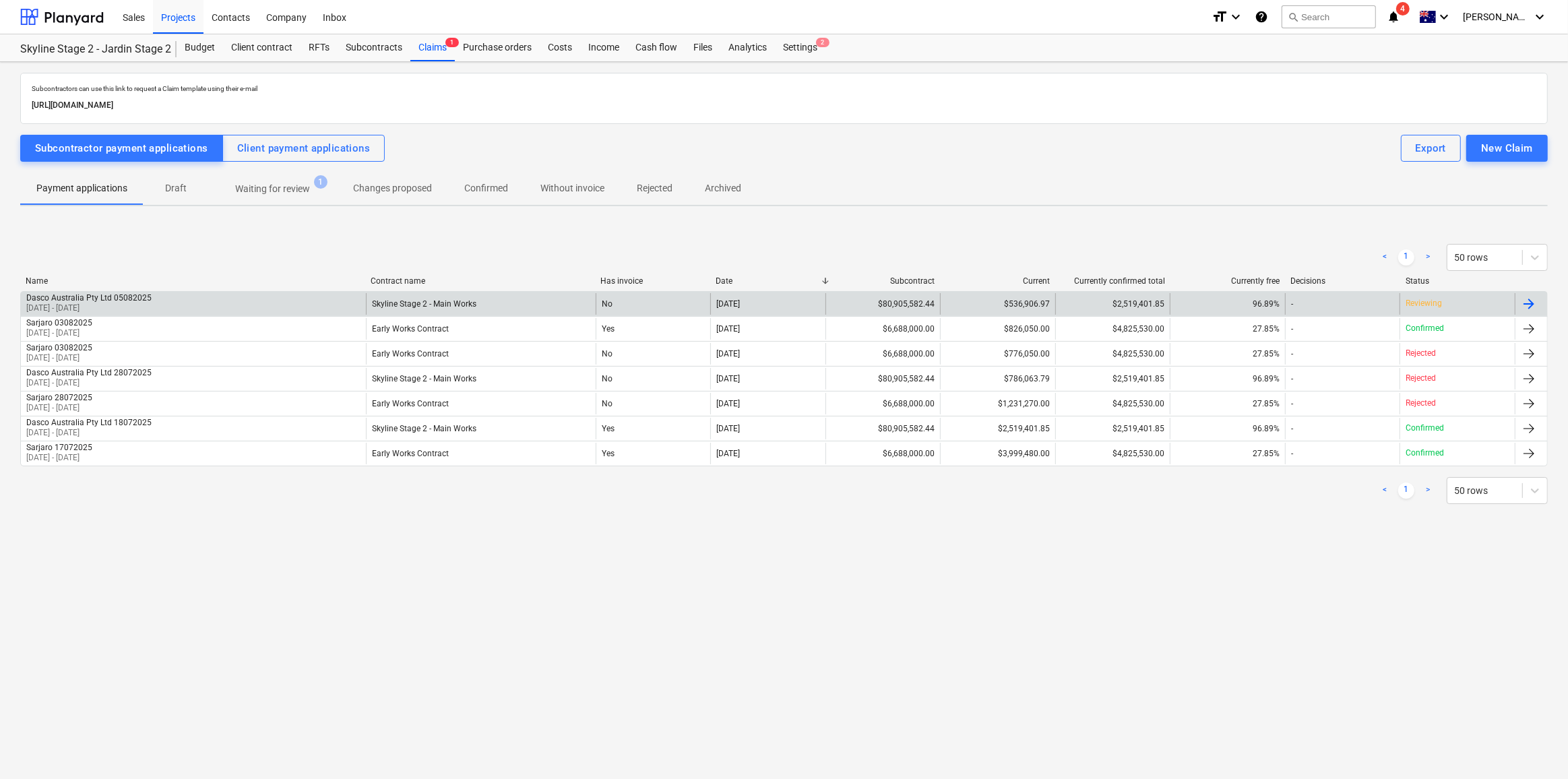
click at [689, 300] on p "Reviewing" at bounding box center [1423, 303] width 36 height 11
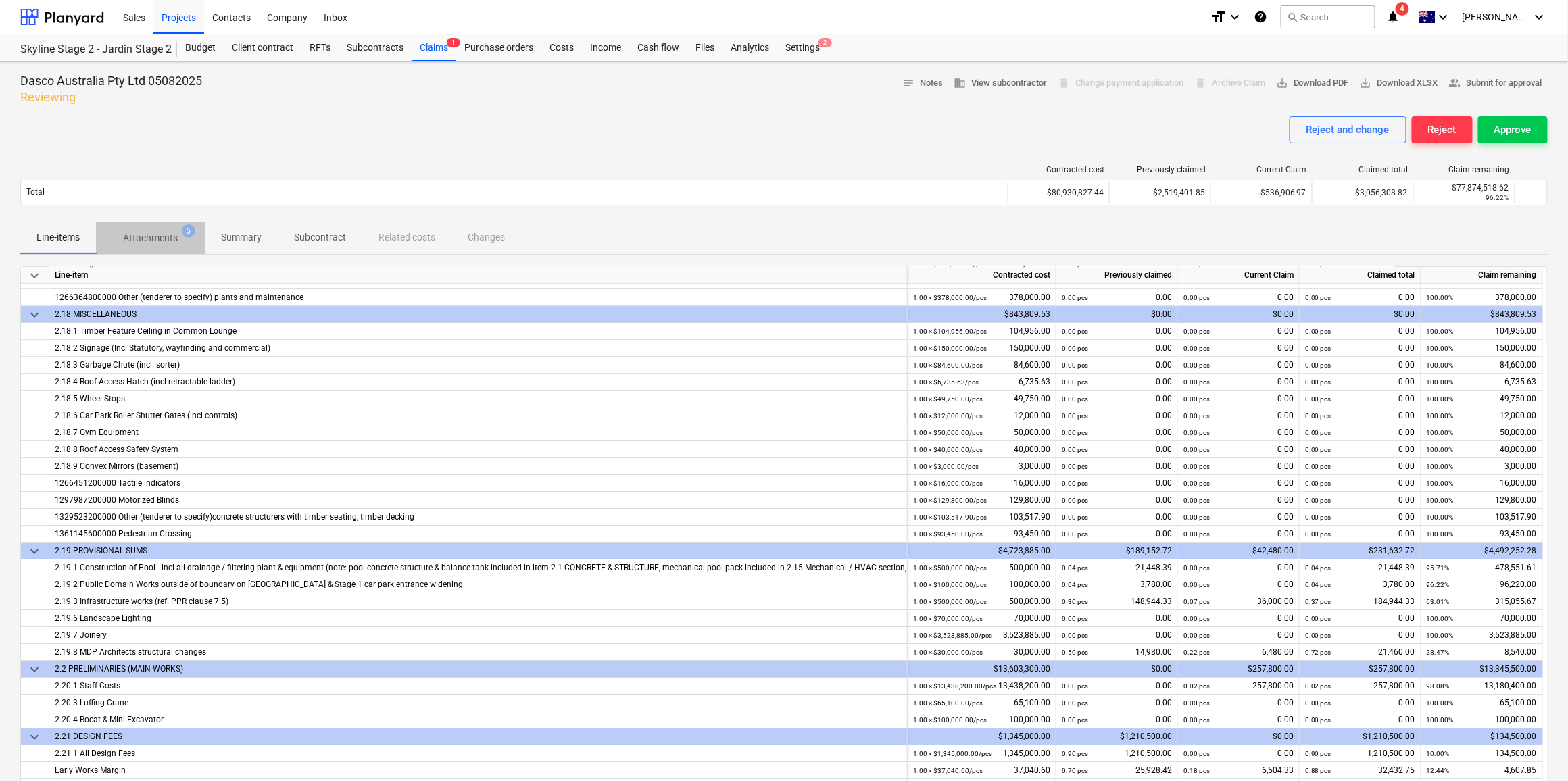
click at [140, 236] on p "Attachments" at bounding box center [151, 238] width 55 height 14
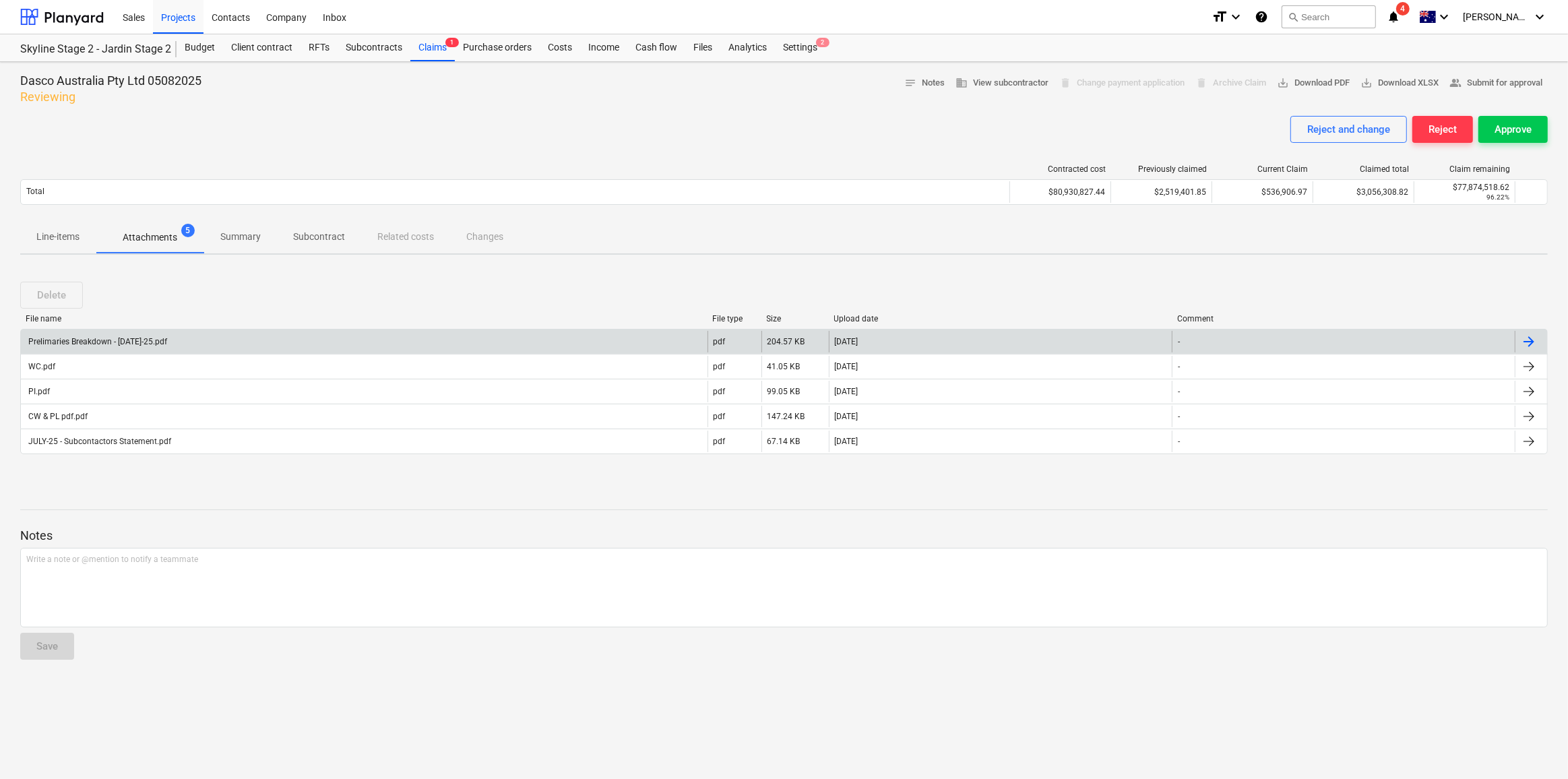
click at [109, 340] on div "Prelimaries Breakdown - [DATE]-25.pdf" at bounding box center [97, 341] width 141 height 10
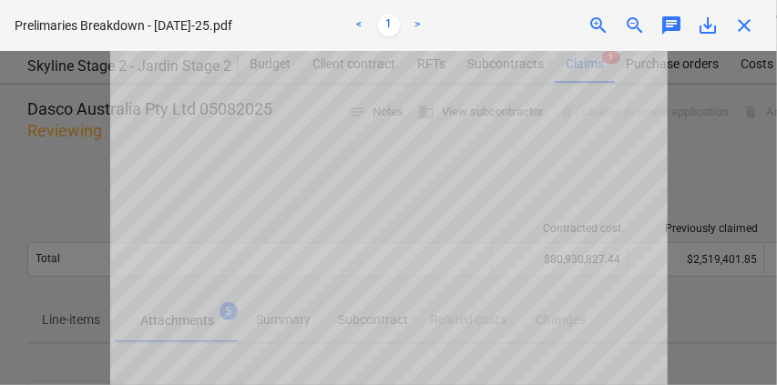
click at [715, 28] on span "save_alt" at bounding box center [708, 26] width 22 height 22
click at [749, 29] on span "close" at bounding box center [744, 26] width 22 height 22
